Goal: Obtain resource: Download file/media

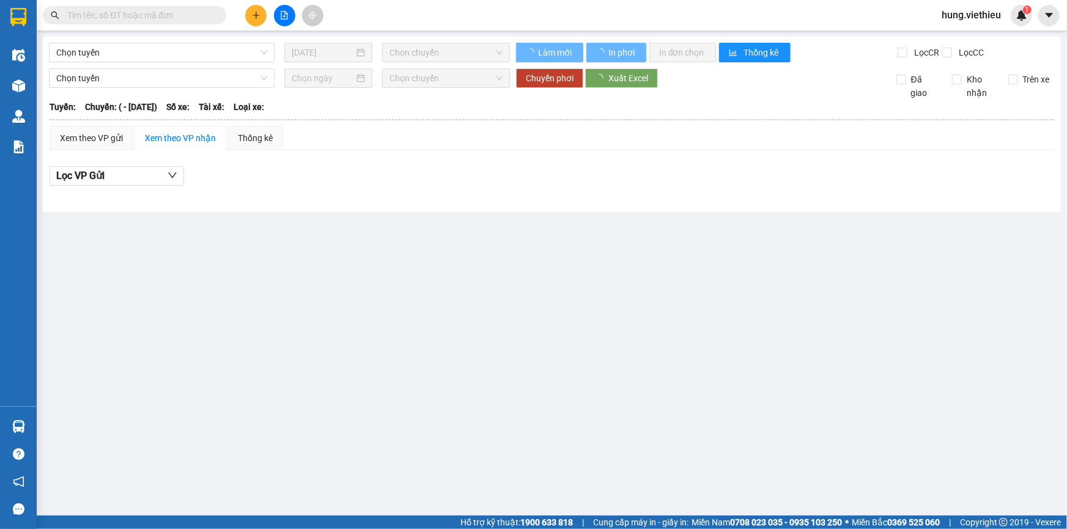
type input "[DATE]"
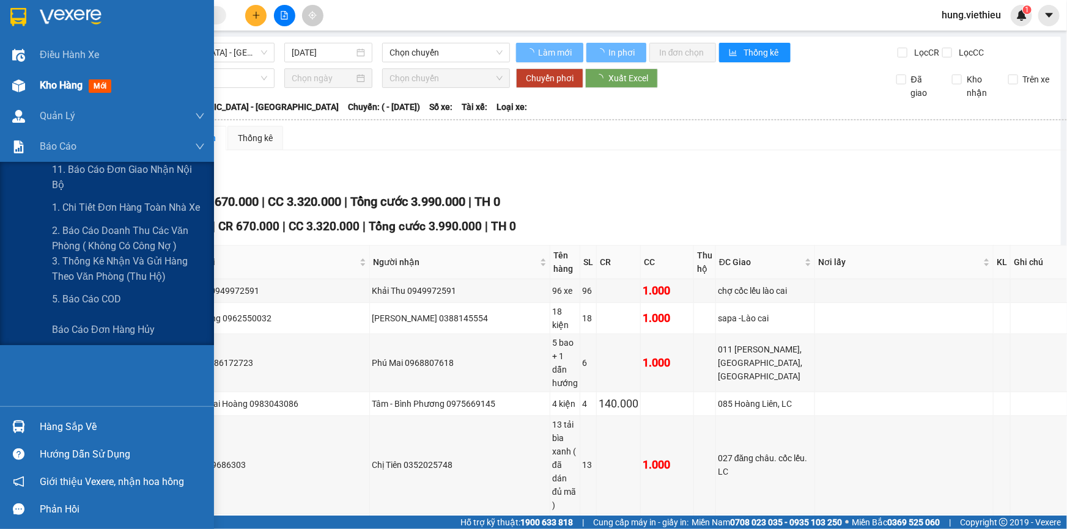
type input "11/08/2025"
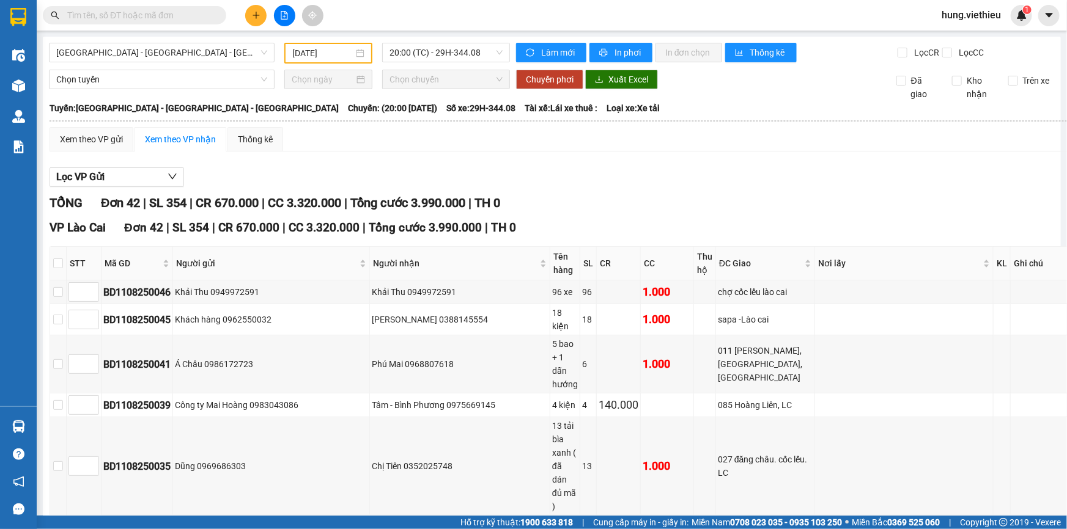
click at [42, 88] on main "Hà Nội - Lào Cai - Sapa 11/08/2025 20:00 (TC) - 29H-344.08 Làm mới In phơi In đ…" at bounding box center [533, 258] width 1067 height 516
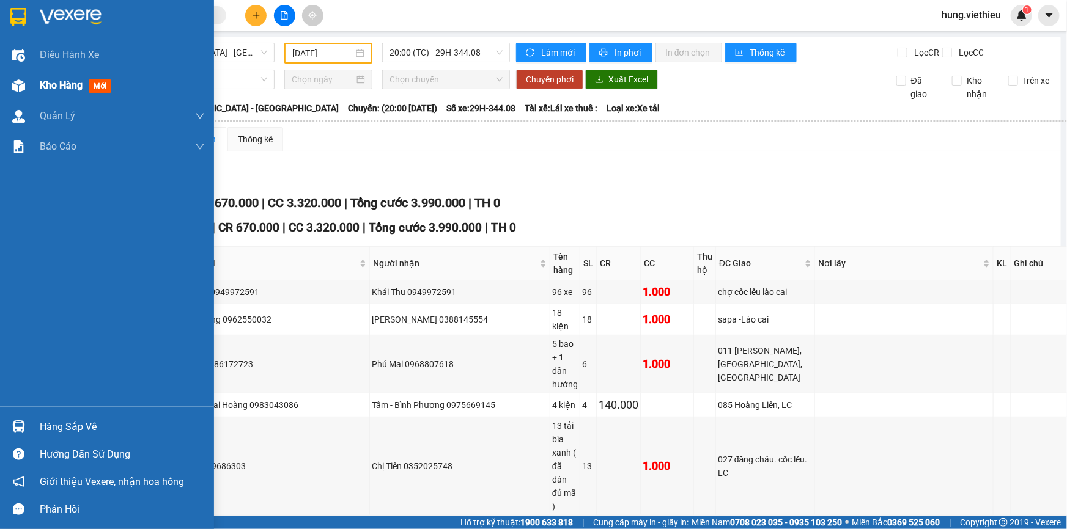
click at [20, 86] on img at bounding box center [18, 85] width 13 height 13
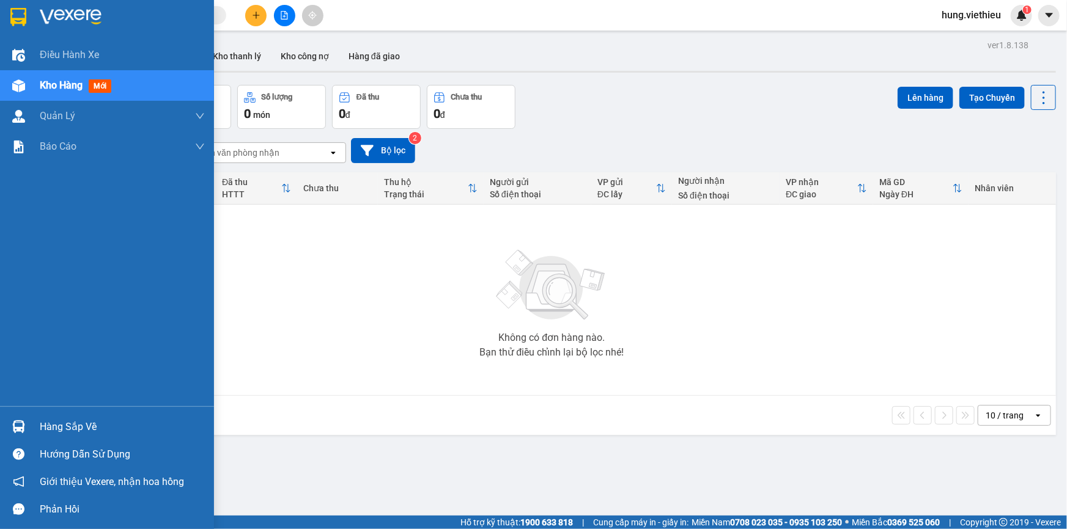
click at [38, 427] on div "Hàng sắp về" at bounding box center [107, 427] width 214 height 28
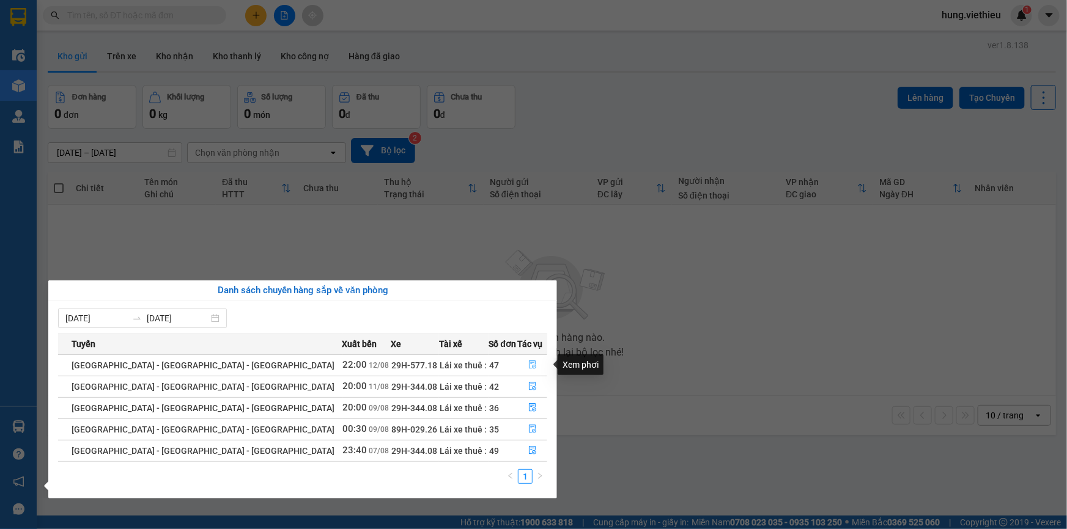
click at [528, 367] on icon "file-done" at bounding box center [532, 365] width 9 height 9
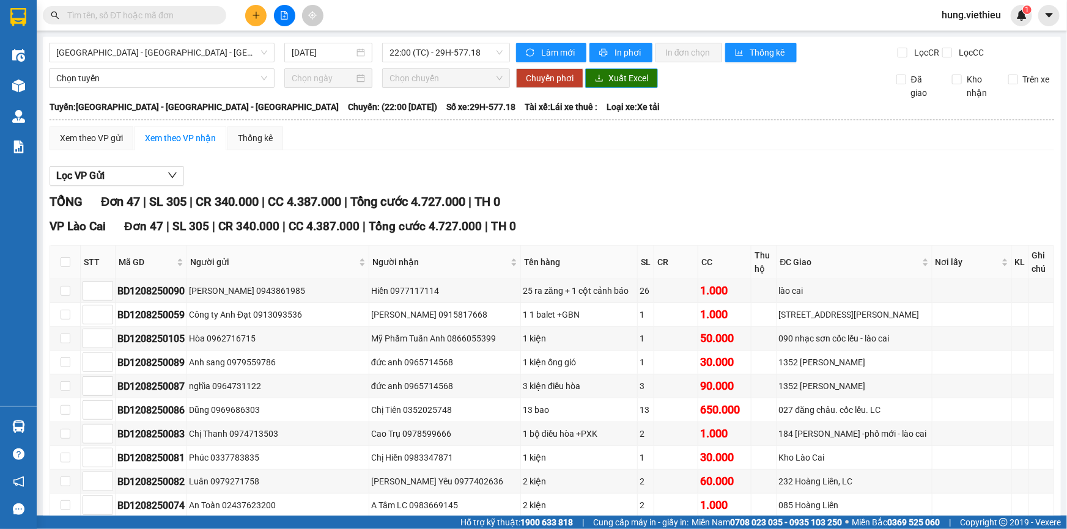
click at [611, 82] on span "Xuất Excel" at bounding box center [628, 78] width 40 height 13
